Goal: Book appointment/travel/reservation

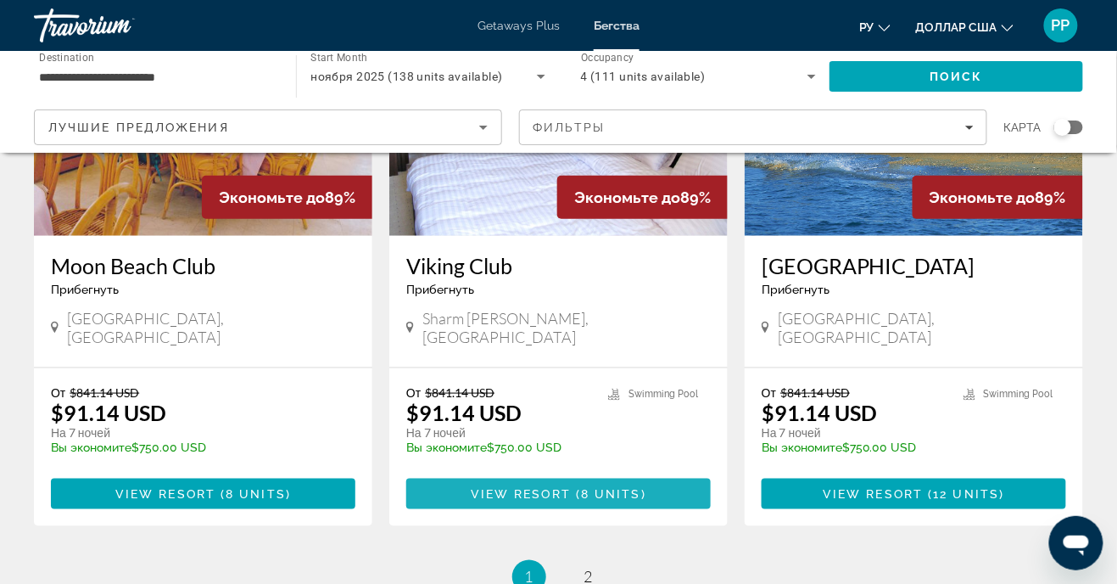
scroll to position [2082, 0]
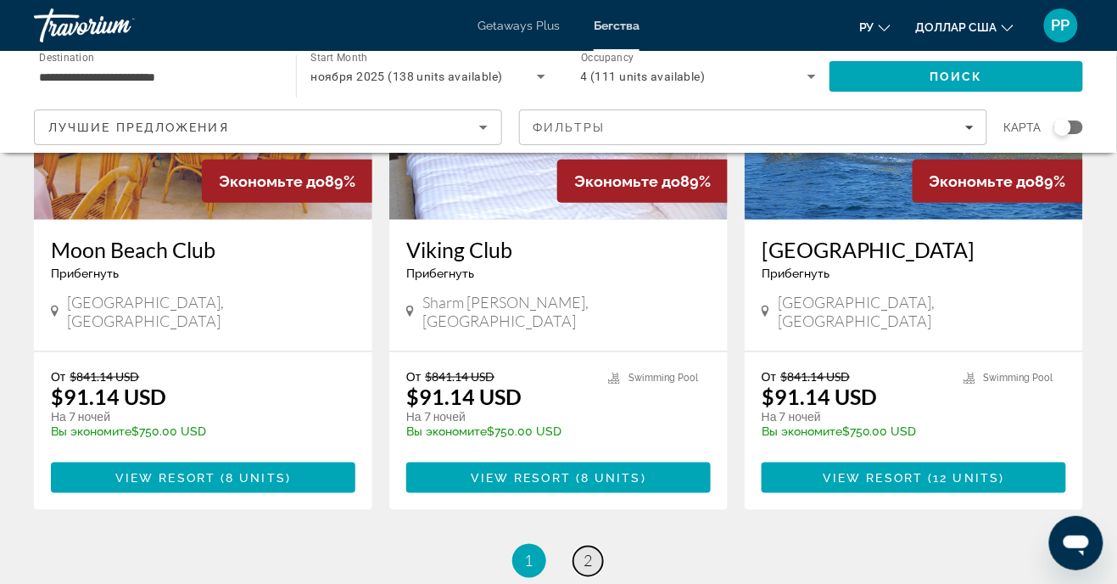
click at [587, 551] on span "2" at bounding box center [588, 560] width 8 height 19
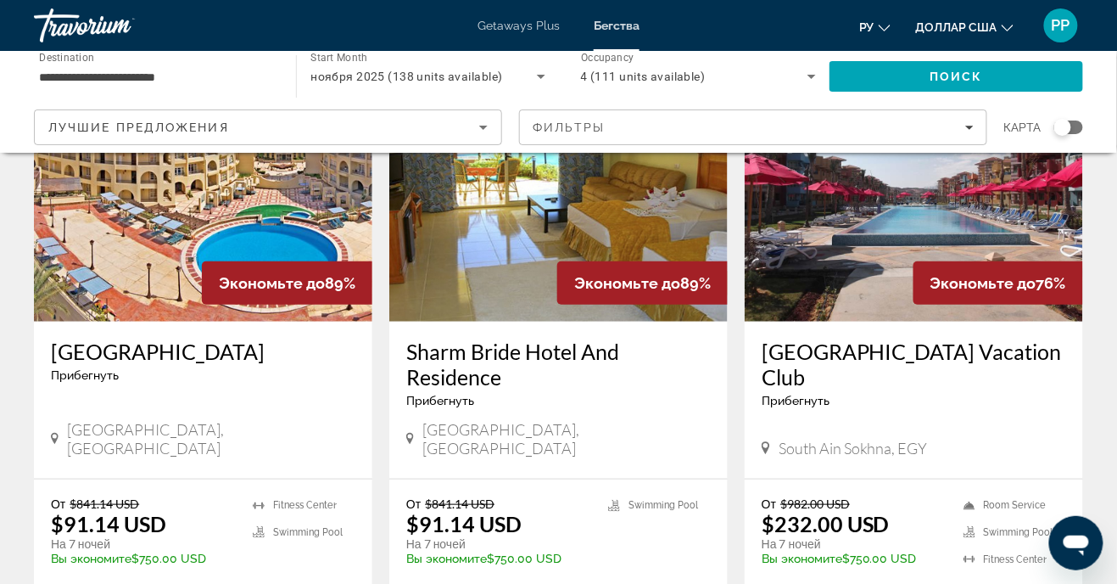
scroll to position [163, 0]
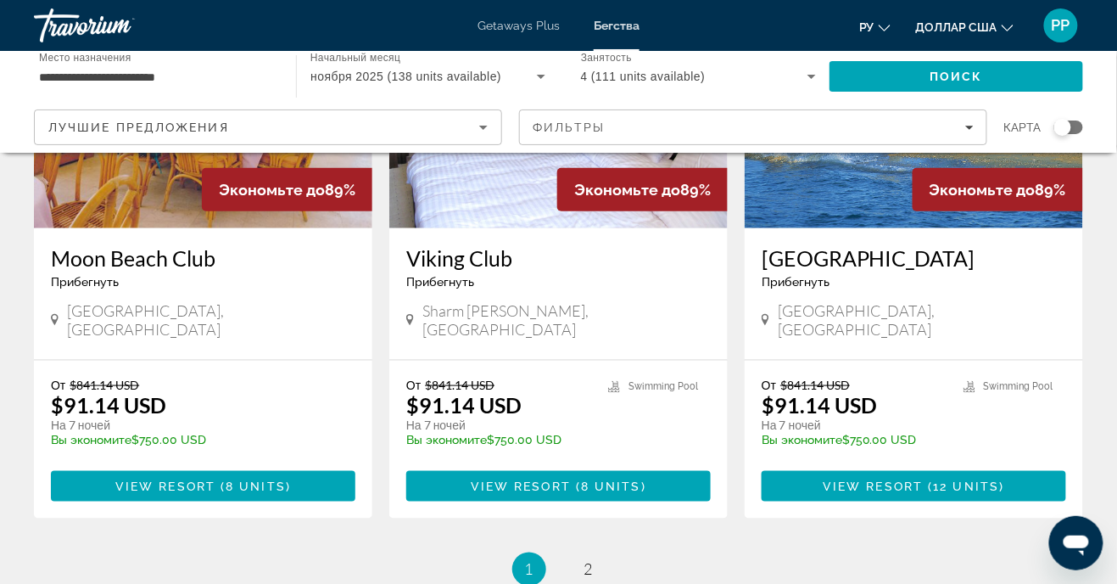
scroll to position [2074, 0]
click at [589, 555] on link "page 2" at bounding box center [588, 570] width 30 height 30
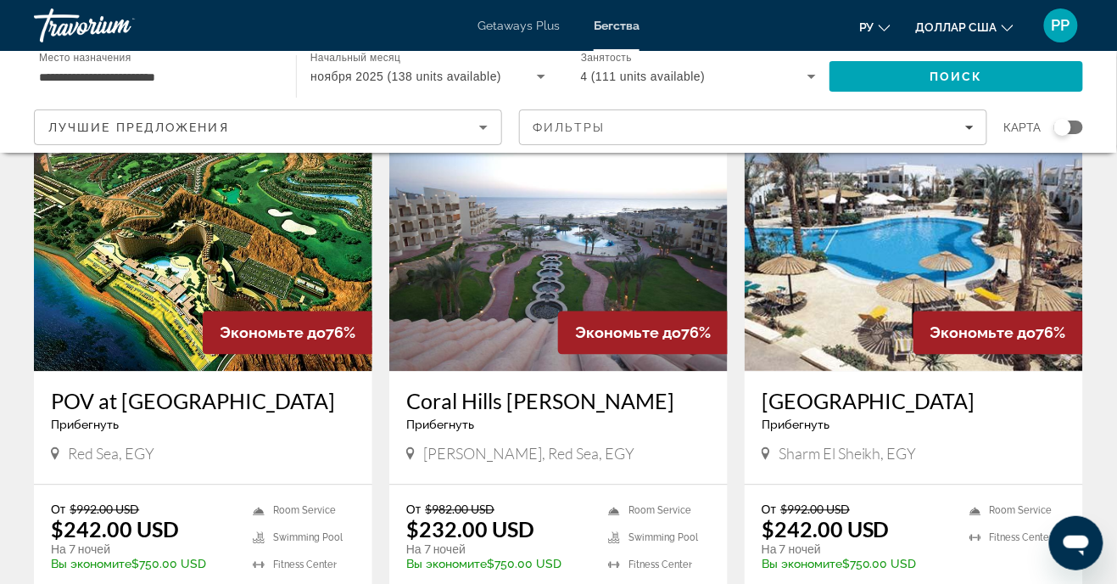
scroll to position [735, 0]
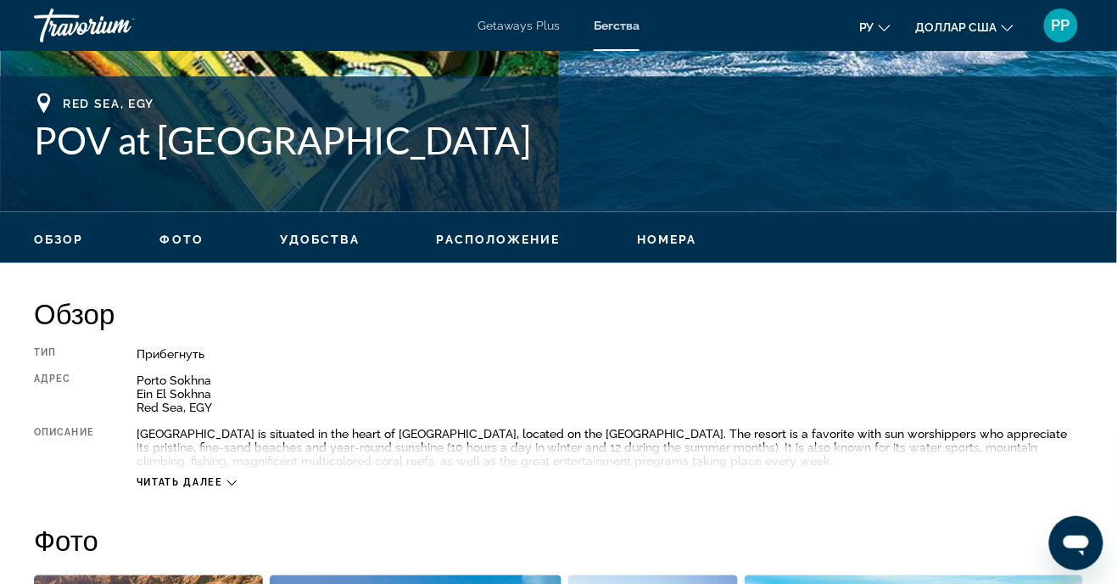
scroll to position [646, 0]
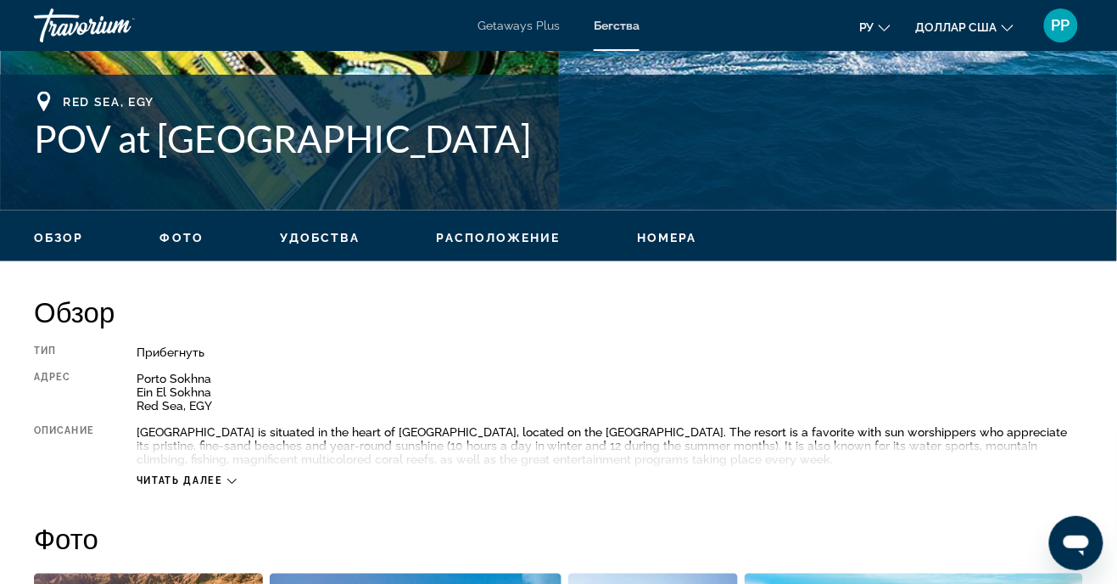
click at [210, 483] on span "Читать далее" at bounding box center [180, 481] width 87 height 11
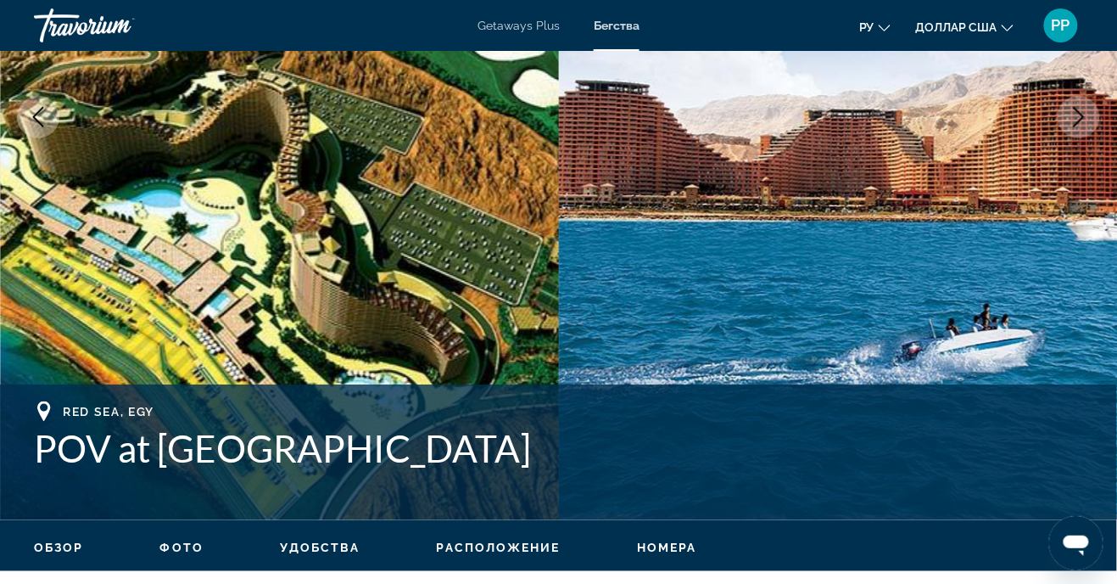
scroll to position [0, 0]
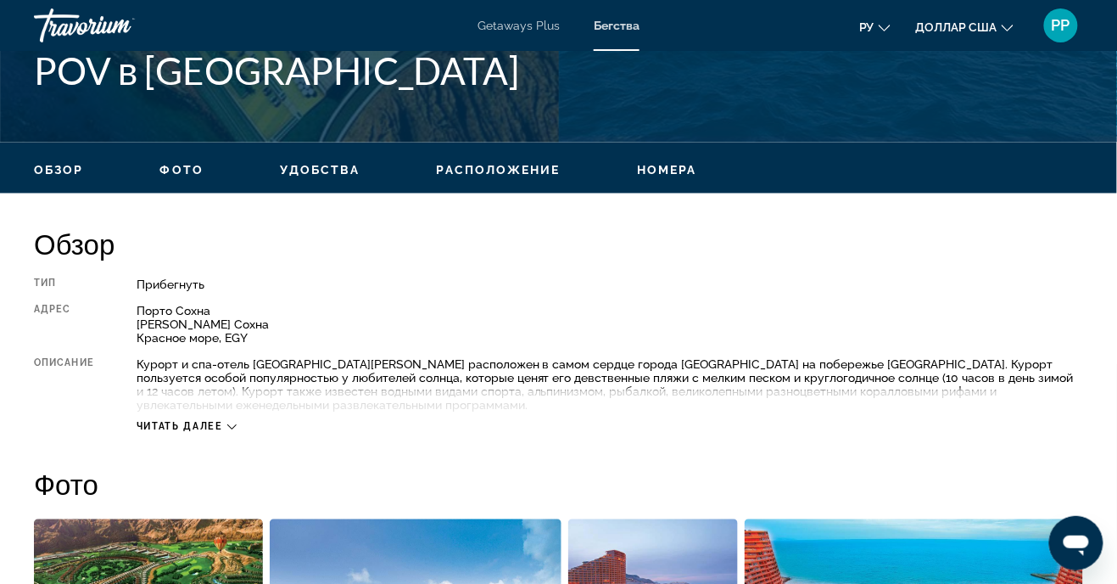
scroll to position [716, 0]
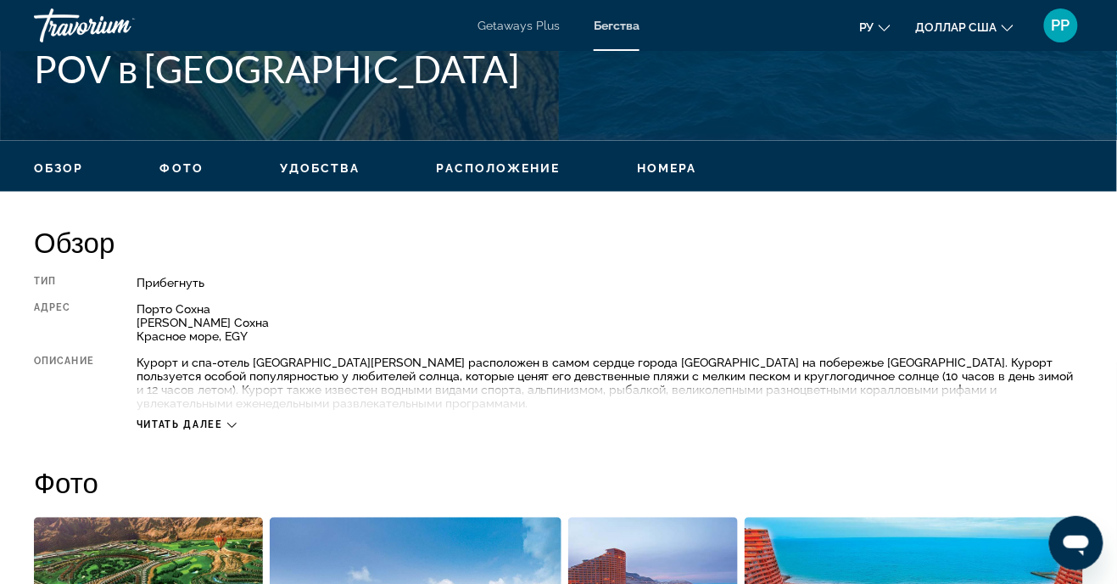
click at [209, 429] on font "Читать далее" at bounding box center [180, 425] width 87 height 11
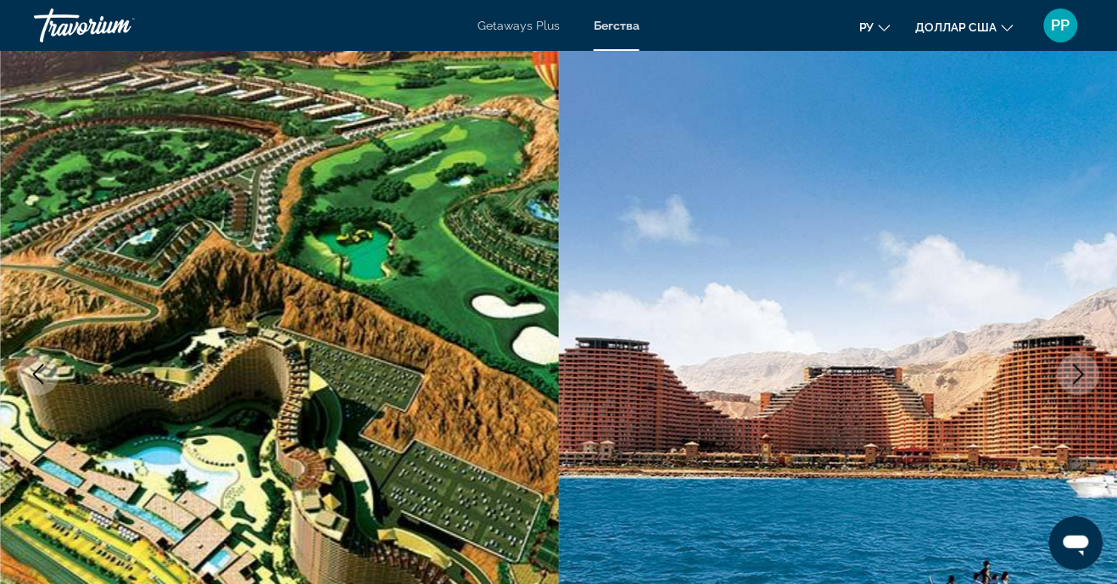
scroll to position [0, 0]
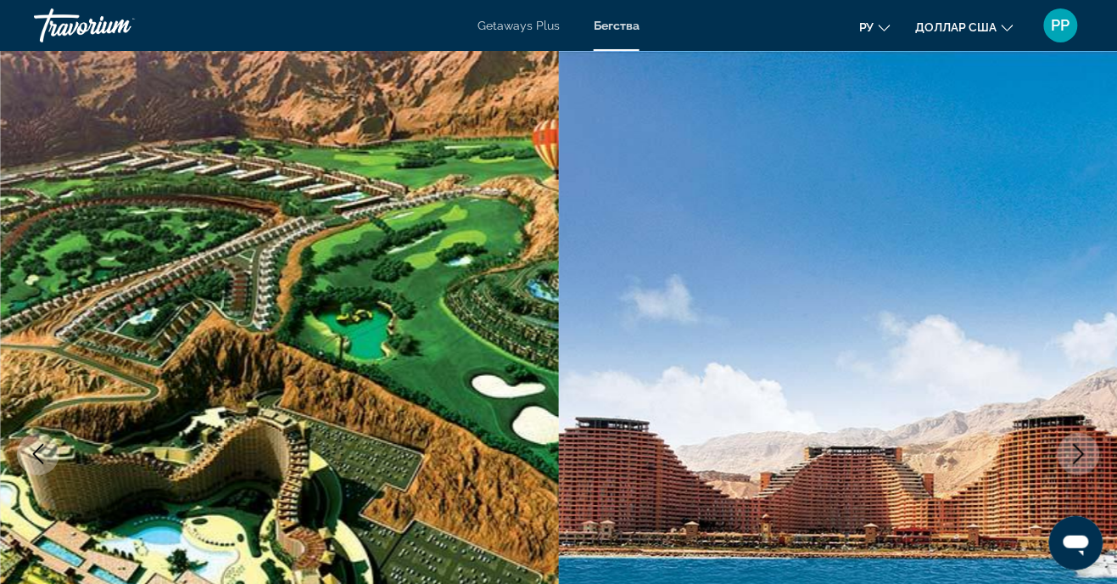
click at [43, 221] on img "Основное содержание" at bounding box center [279, 454] width 559 height 806
click at [527, 31] on font "Getaways Plus" at bounding box center [519, 26] width 82 height 14
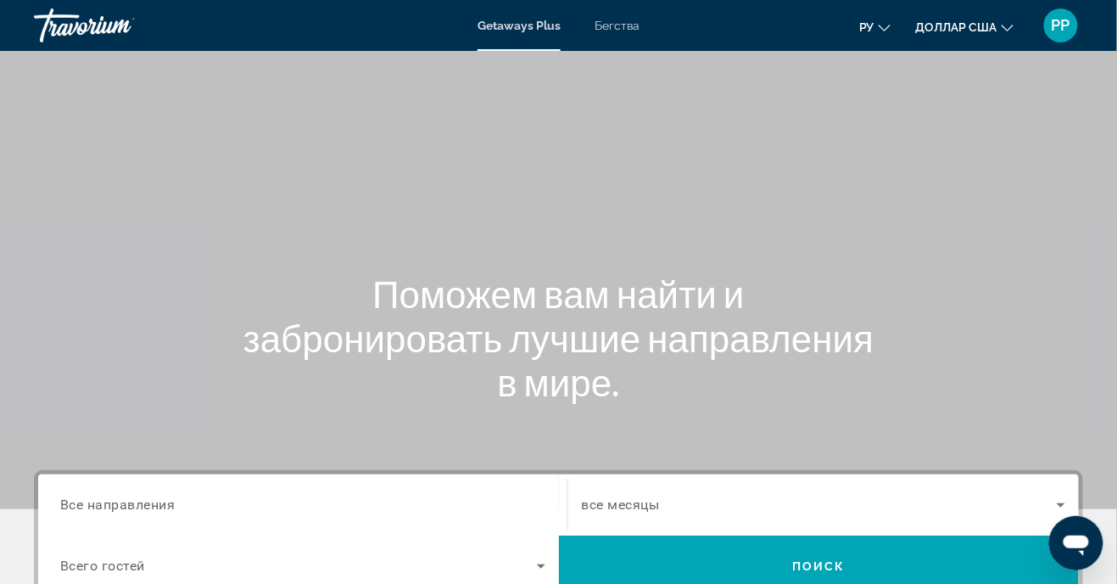
click at [617, 45] on div "Getaways Plus Бегства ру Английский Español французский Итальяно португальский …" at bounding box center [558, 25] width 1117 height 44
click at [608, 29] on font "Бегства" at bounding box center [617, 26] width 45 height 14
click at [141, 506] on span "Все направления" at bounding box center [117, 504] width 115 height 16
click at [141, 506] on input "Destination Все направления" at bounding box center [302, 505] width 485 height 20
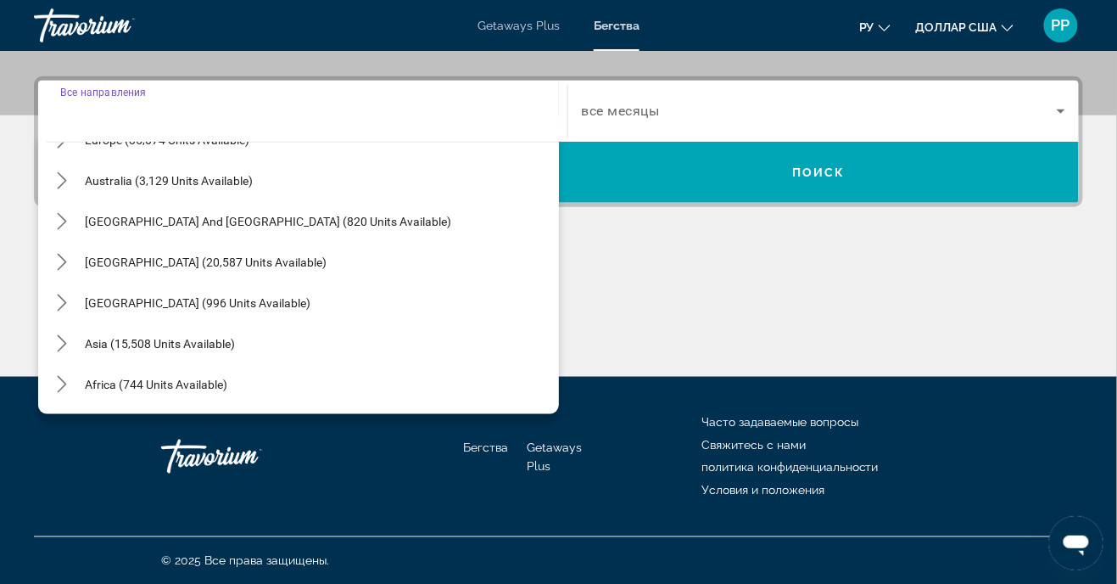
scroll to position [274, 0]
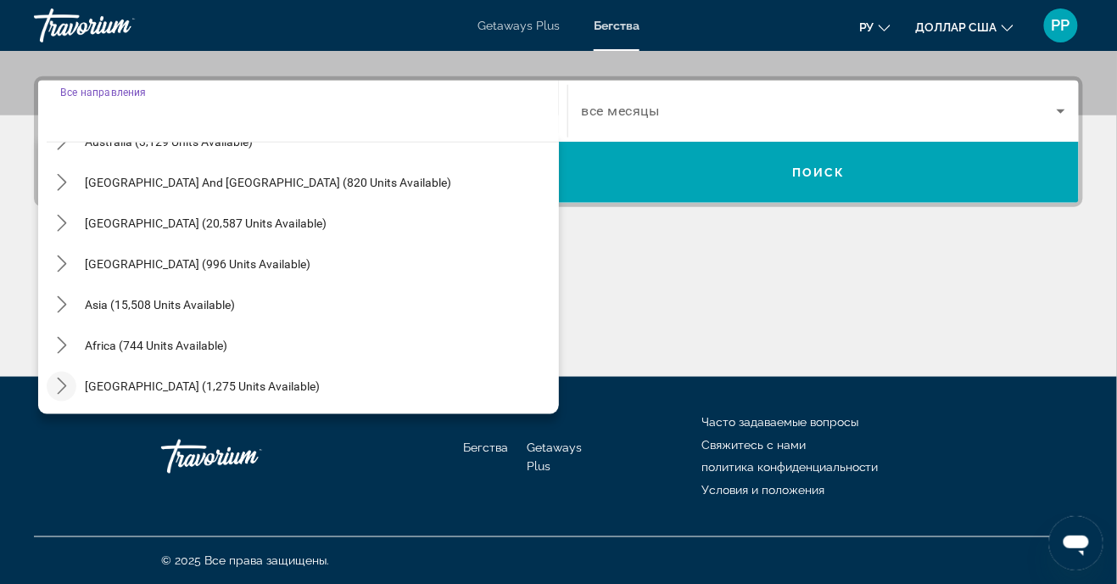
click at [64, 392] on icon "Toggle Middle East (1,275 units available) submenu" at bounding box center [61, 385] width 17 height 17
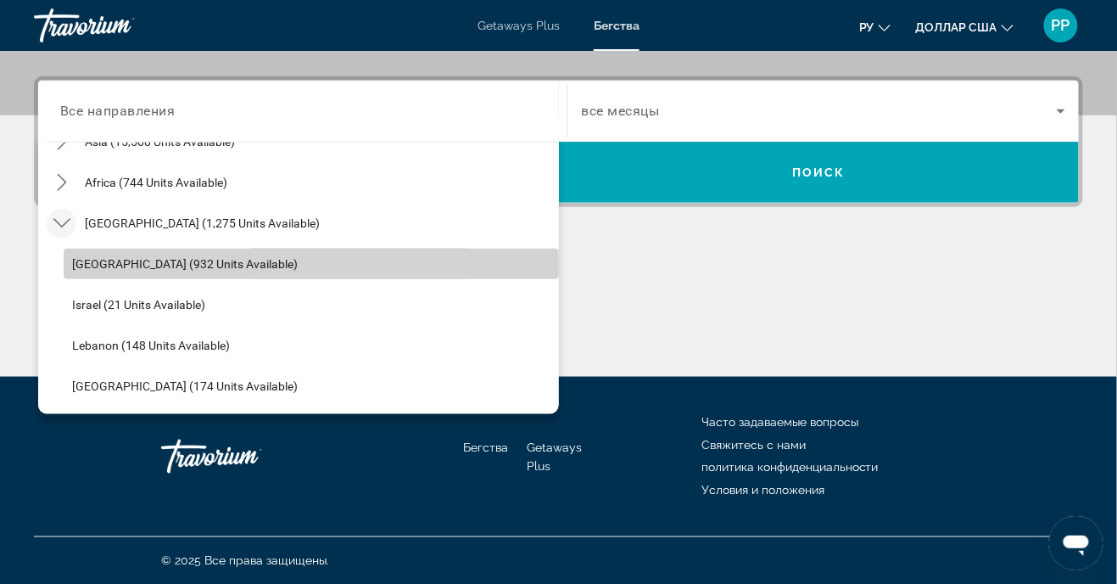
click at [81, 267] on span "Egypt (932 units available)" at bounding box center [185, 264] width 226 height 14
type input "**********"
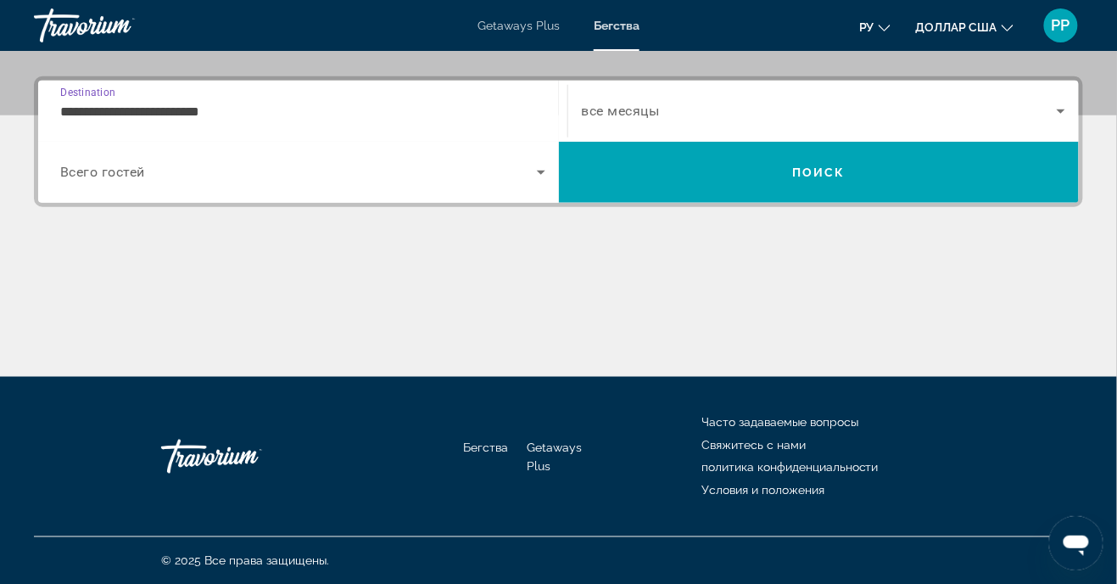
click at [157, 178] on span "Search widget" at bounding box center [298, 172] width 477 height 20
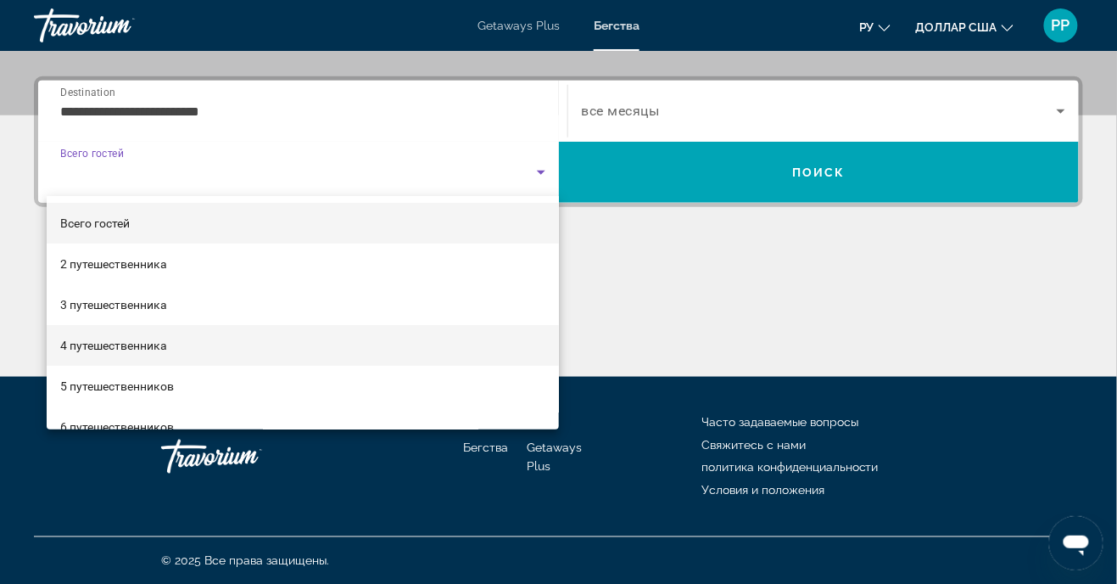
click at [122, 346] on font "4 путешественника" at bounding box center [113, 345] width 107 height 14
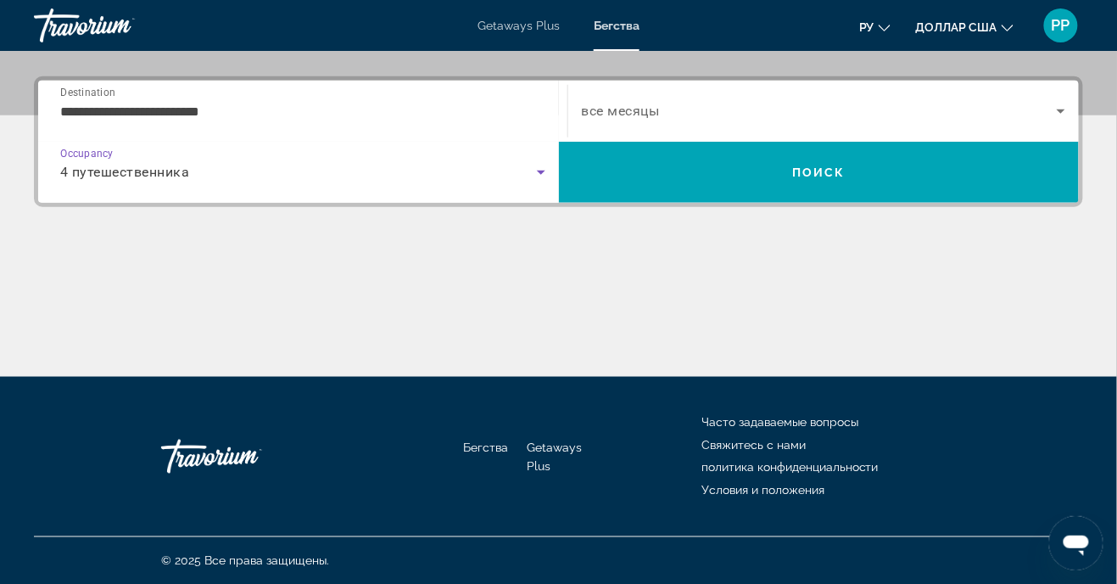
click at [624, 108] on span "все месяцы" at bounding box center [621, 111] width 78 height 16
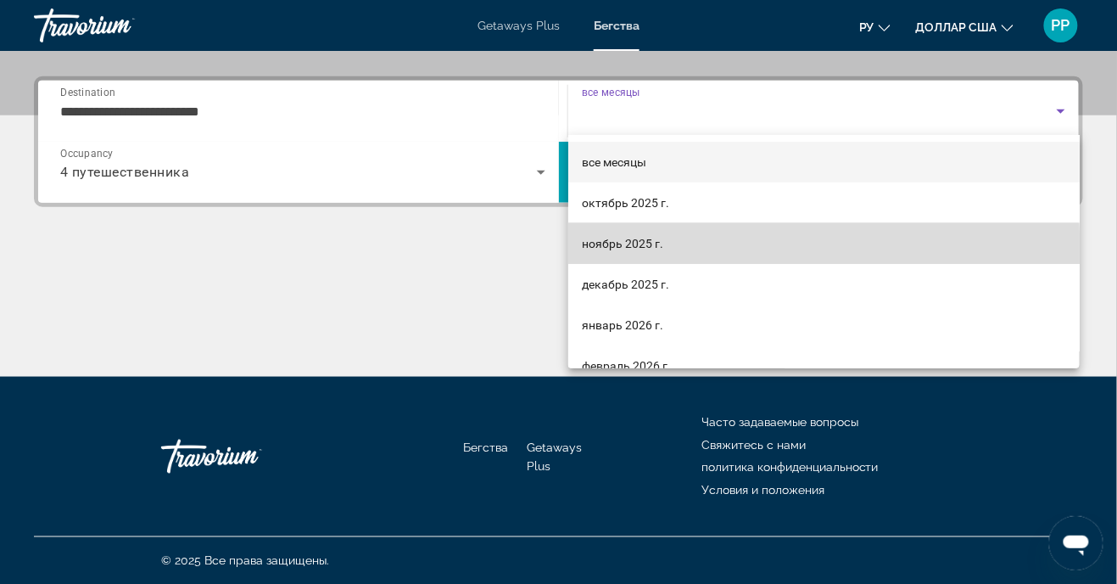
click at [620, 250] on span "ноябрь 2025 г." at bounding box center [622, 243] width 81 height 20
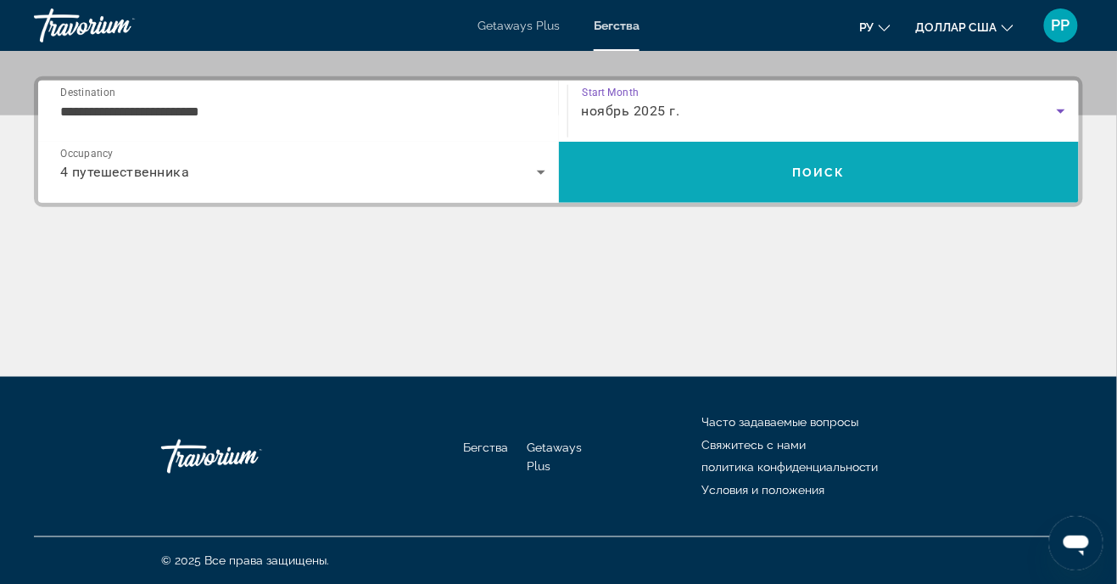
click at [818, 184] on span "Search" at bounding box center [819, 172] width 521 height 41
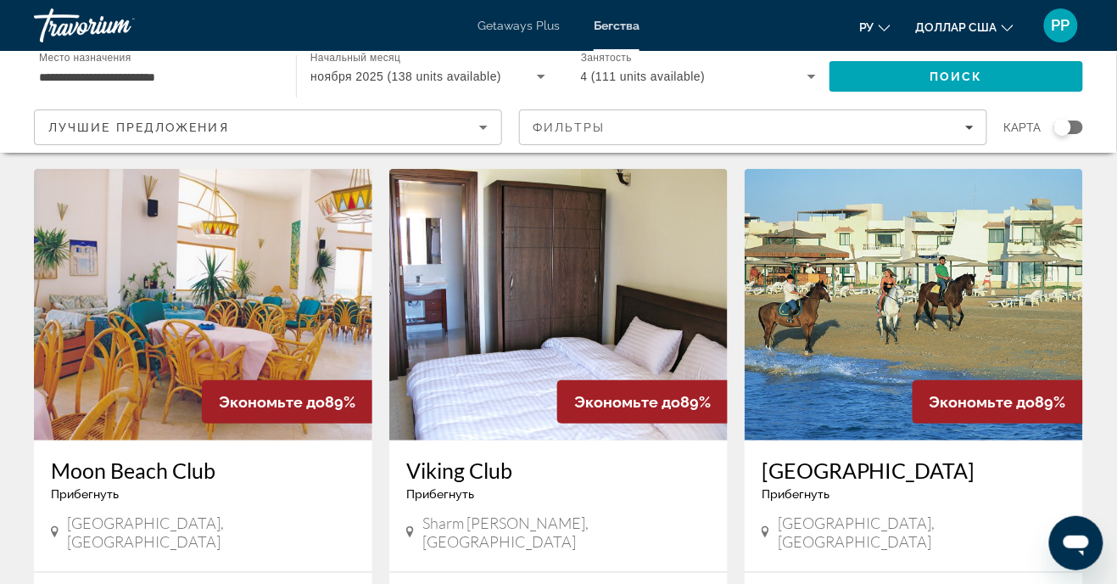
scroll to position [1863, 0]
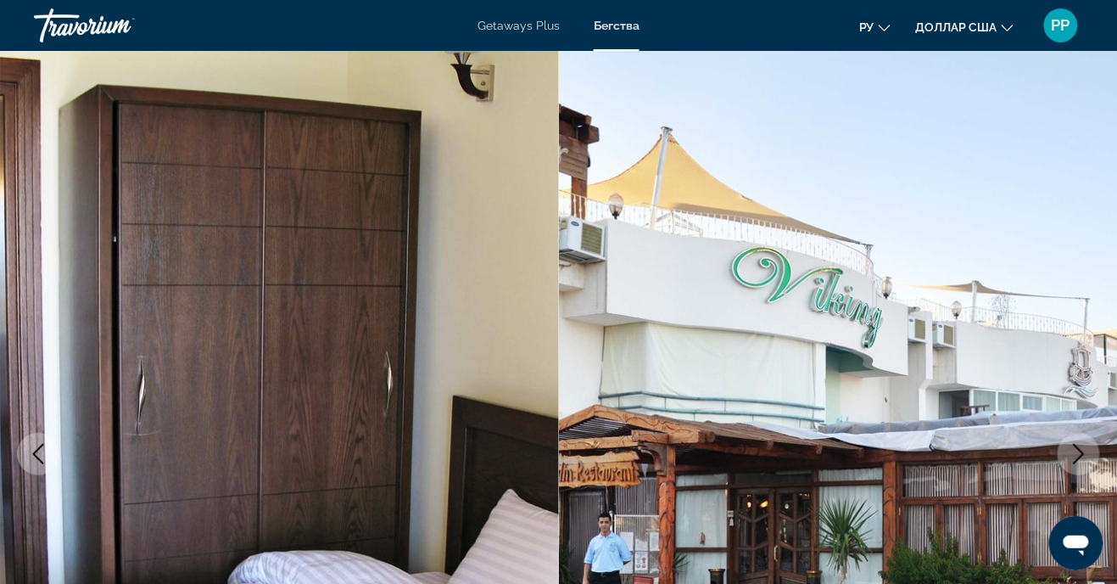
click at [1078, 461] on icon "Next image" at bounding box center [1079, 454] width 20 height 20
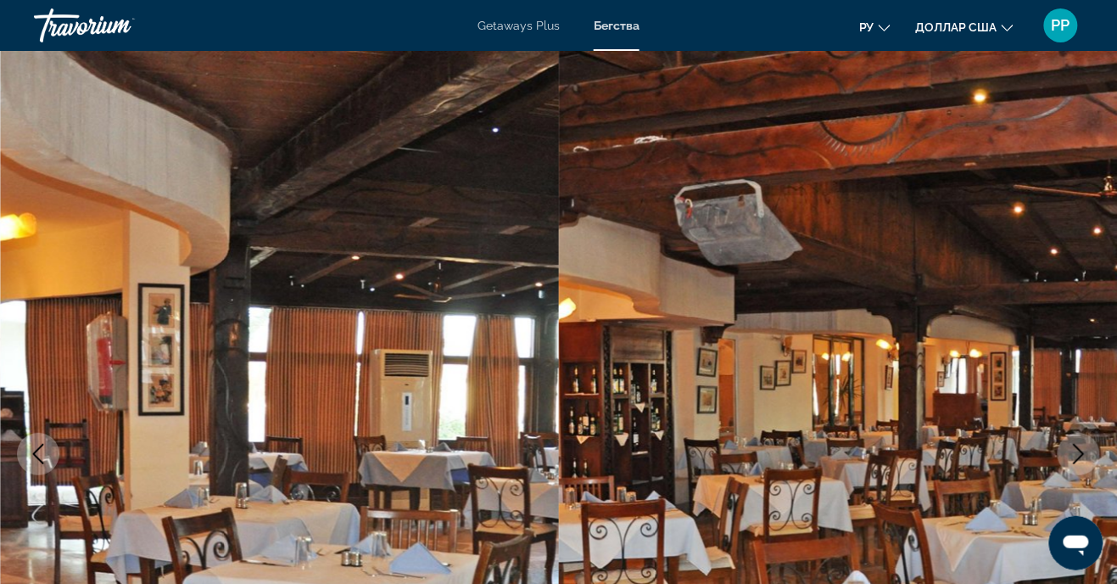
click at [1085, 456] on icon "Next image" at bounding box center [1079, 454] width 20 height 20
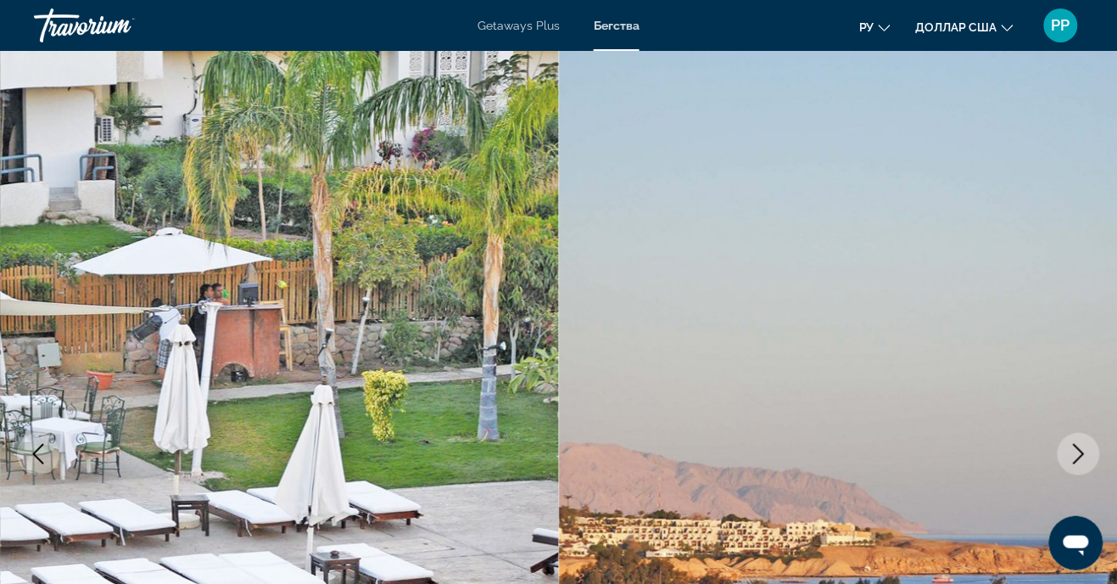
click at [1080, 462] on icon "Next image" at bounding box center [1079, 454] width 20 height 20
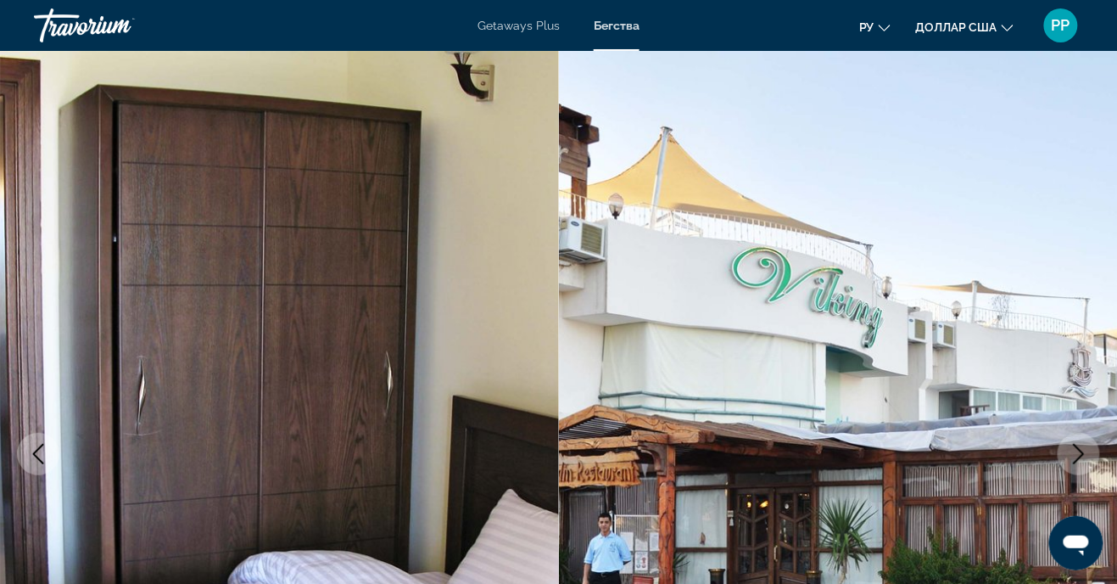
click at [1084, 455] on icon "Next image" at bounding box center [1079, 454] width 20 height 20
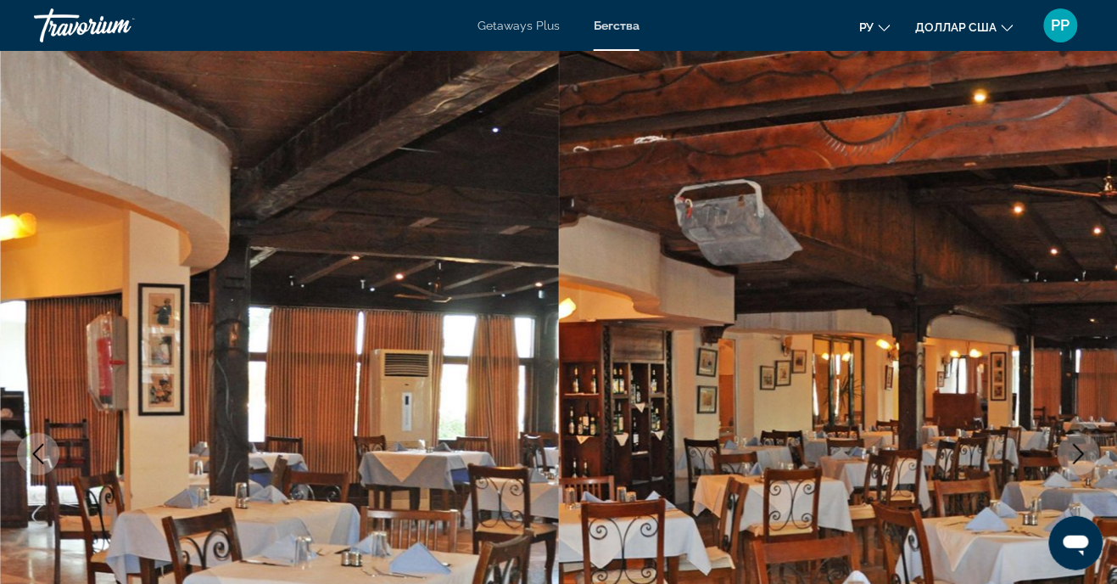
click at [1081, 455] on icon "Next image" at bounding box center [1079, 454] width 11 height 20
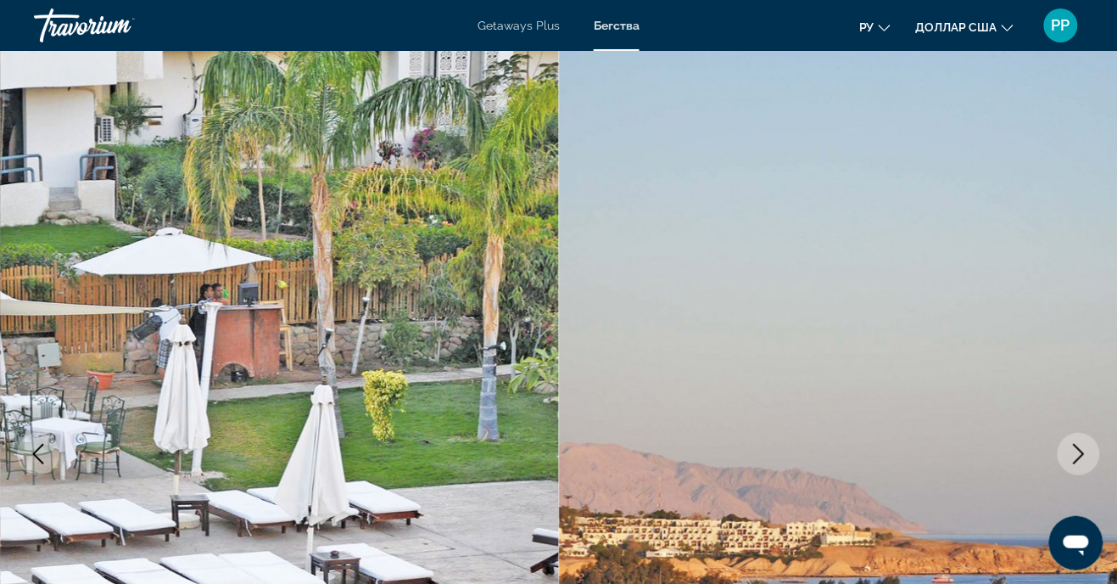
click at [1081, 454] on icon "Next image" at bounding box center [1079, 454] width 20 height 20
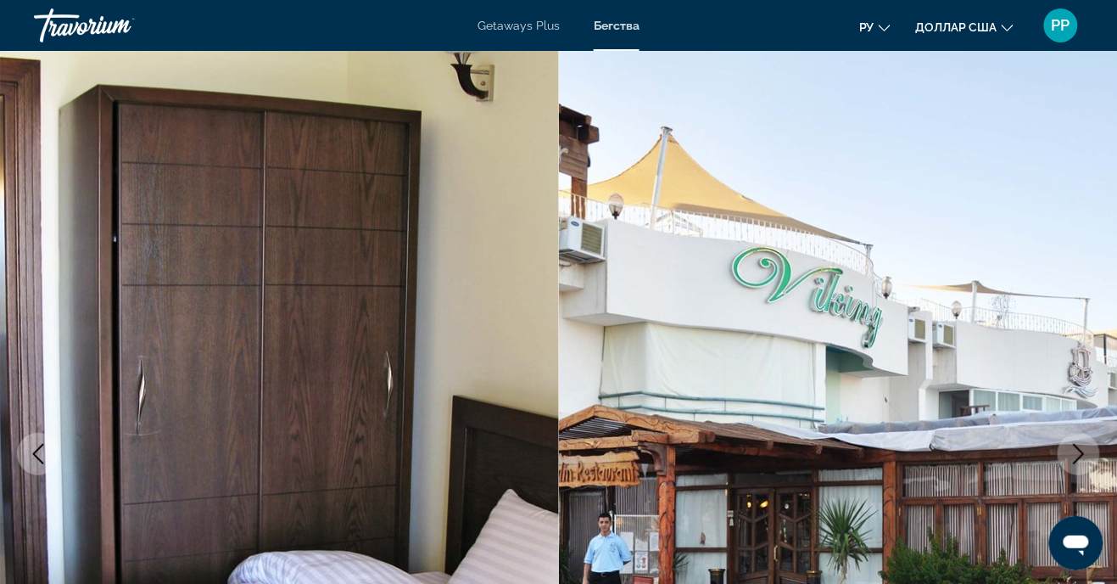
click at [1078, 459] on icon "Next image" at bounding box center [1079, 454] width 11 height 20
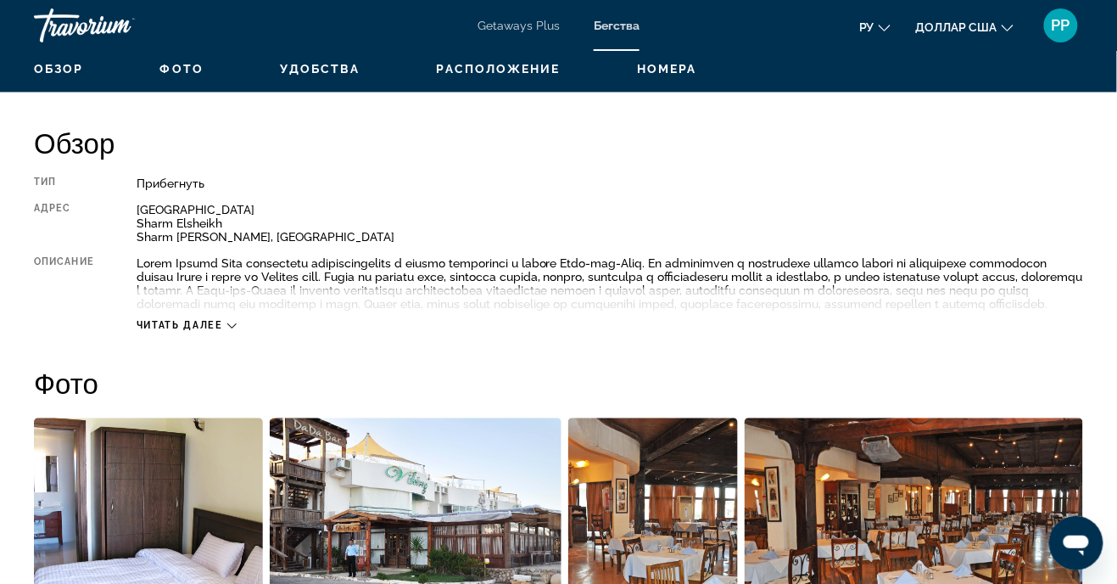
scroll to position [814, 0]
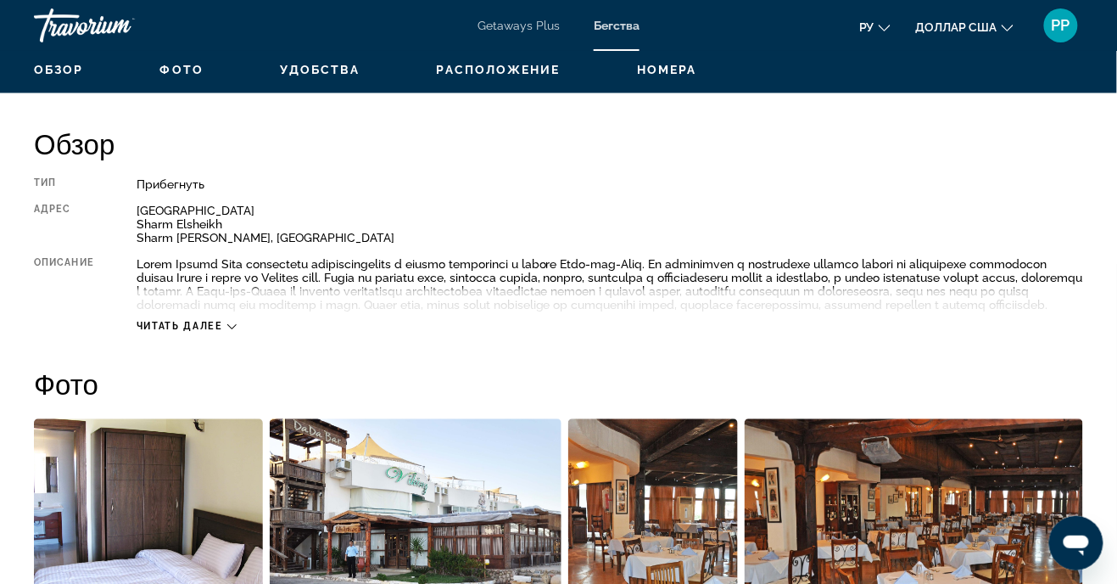
click at [210, 332] on font "Читать далее" at bounding box center [180, 326] width 87 height 11
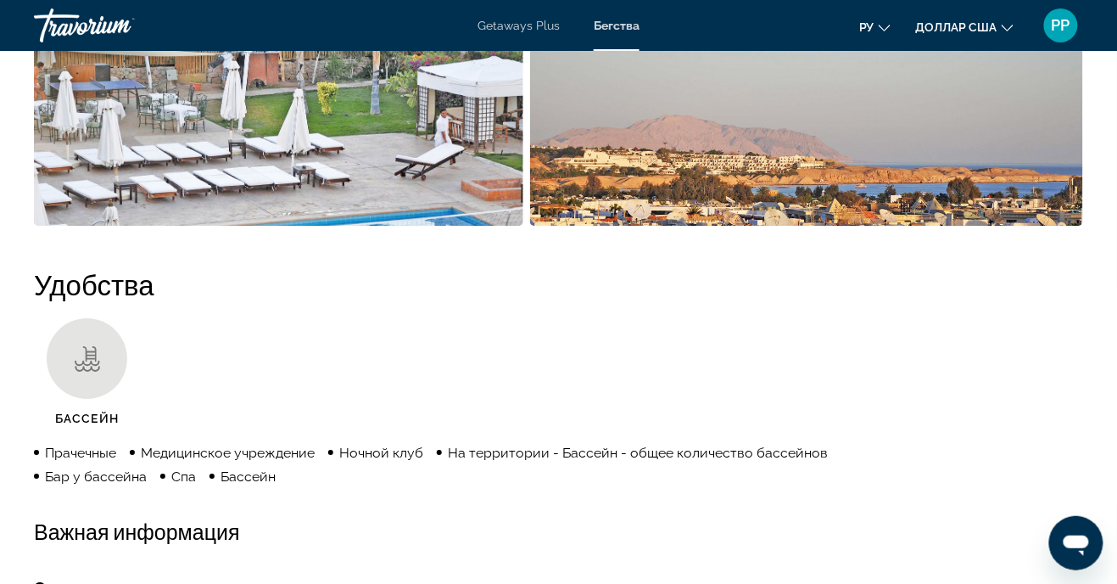
scroll to position [0, 0]
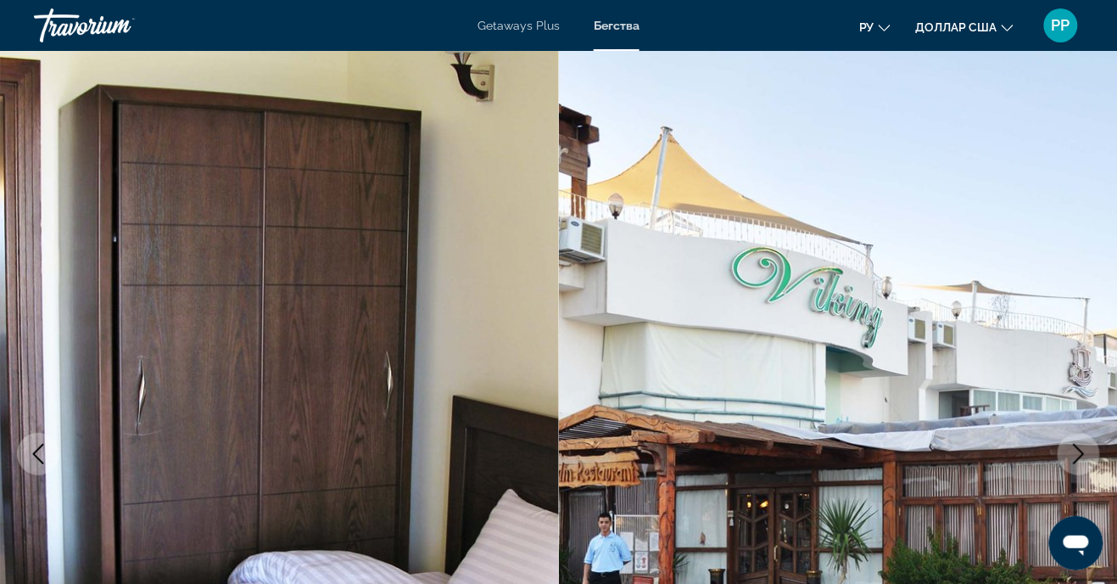
click at [1066, 33] on font "РР" at bounding box center [1061, 25] width 19 height 18
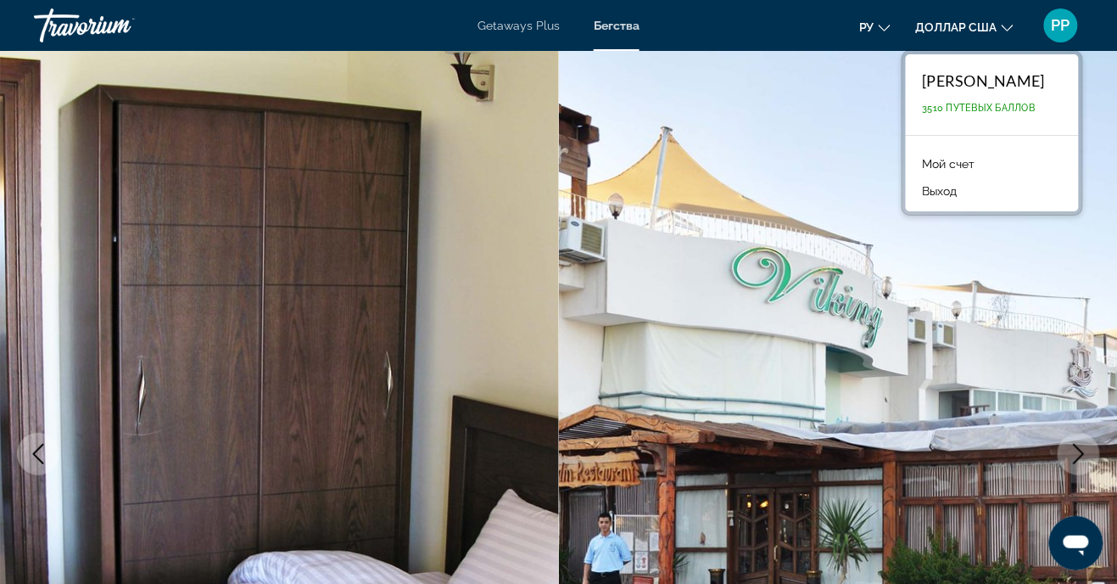
click at [914, 199] on button "Выход" at bounding box center [940, 191] width 52 height 22
